Goal: Find specific page/section: Find specific page/section

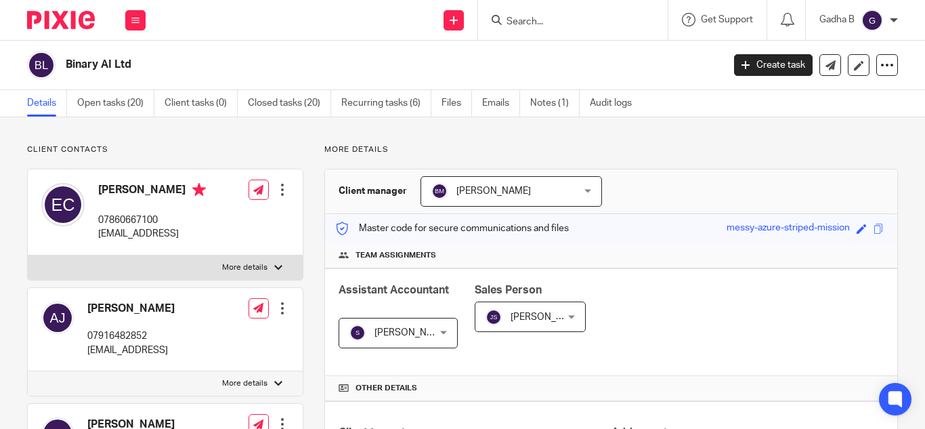
click at [539, 18] on input "Search" at bounding box center [566, 22] width 122 height 12
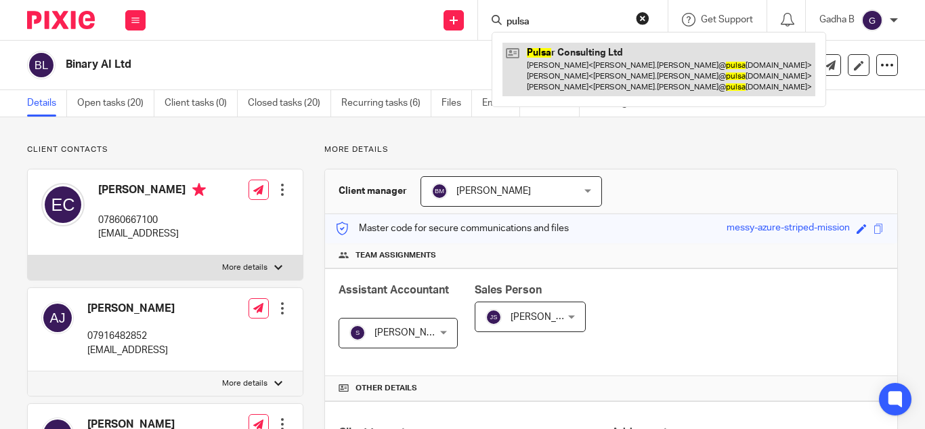
type input "pulsa"
click at [566, 74] on link at bounding box center [659, 70] width 313 height 54
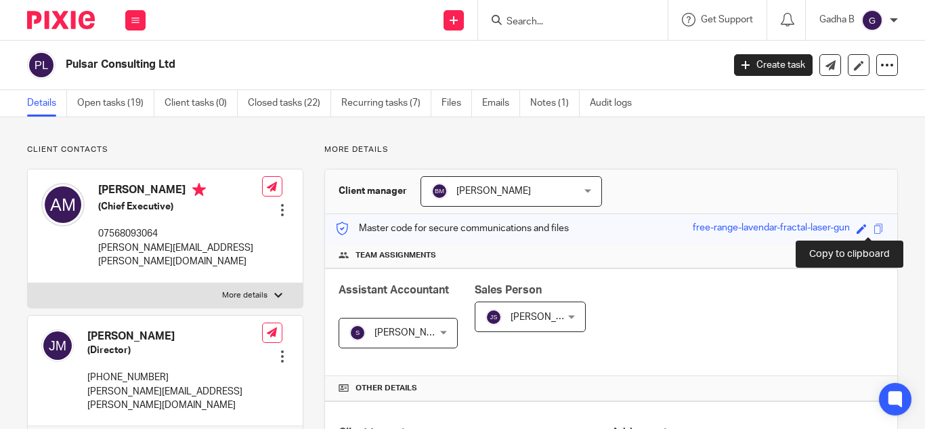
click at [874, 228] on span at bounding box center [879, 229] width 10 height 10
